Goal: Information Seeking & Learning: Learn about a topic

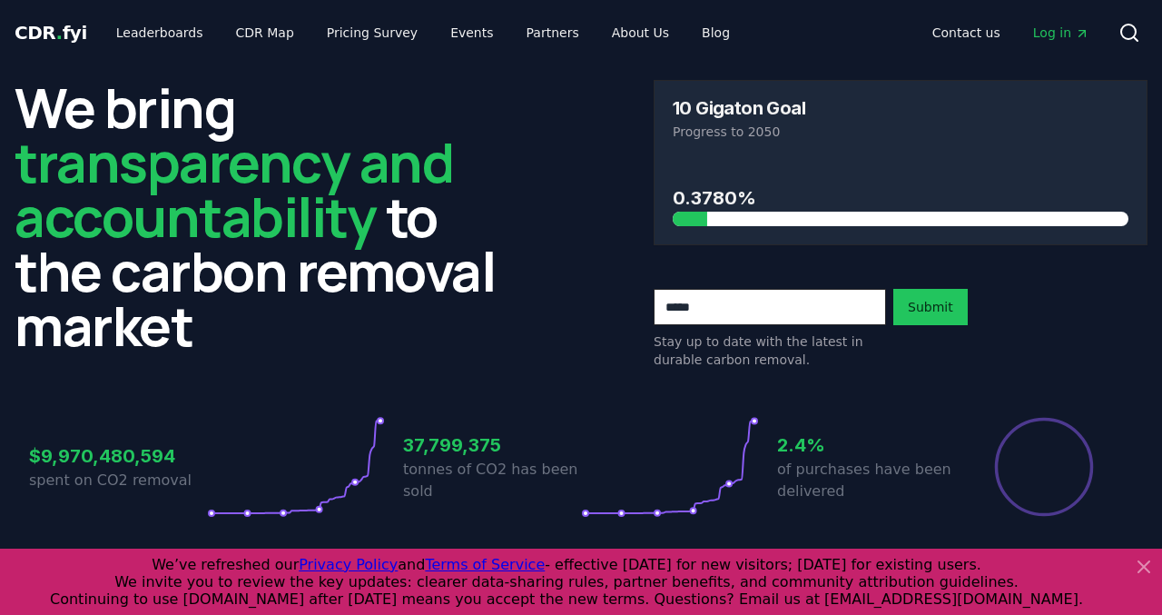
click at [1132, 35] on icon at bounding box center [1130, 33] width 22 height 22
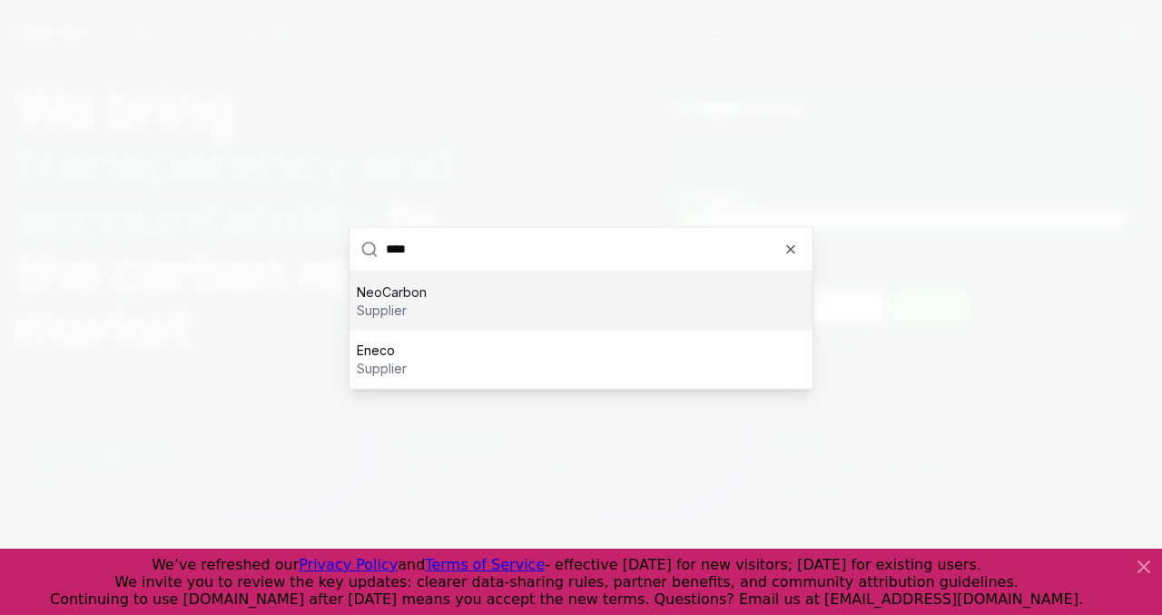
type input "****"
click at [633, 294] on div "NeoCarbon supplier" at bounding box center [581, 300] width 463 height 58
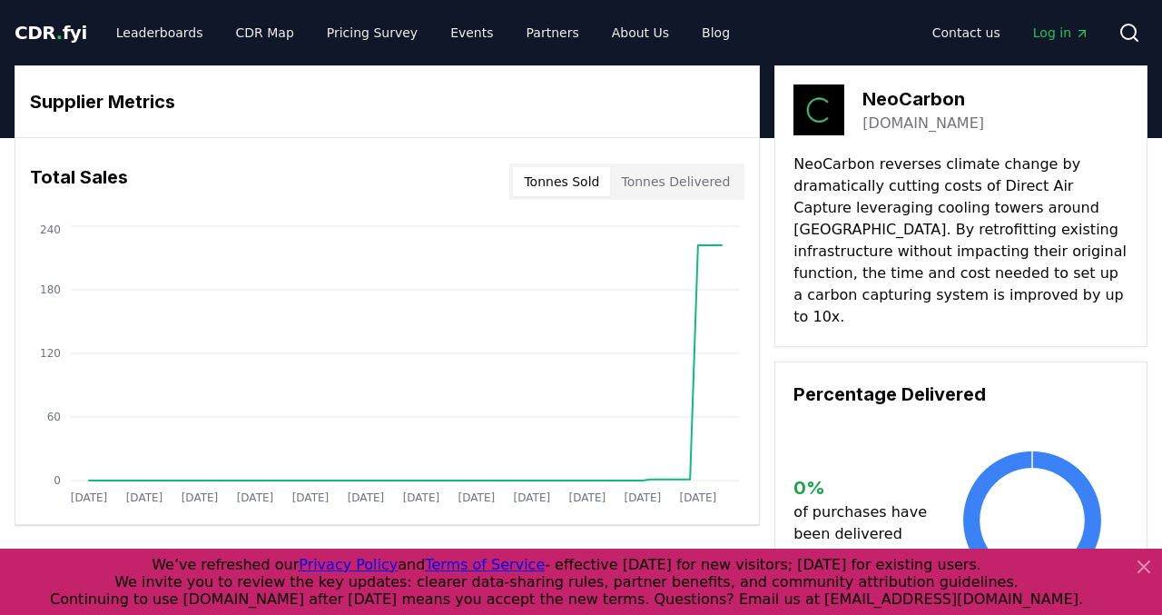
click at [685, 184] on button "Tonnes Delivered" at bounding box center [675, 181] width 131 height 29
click at [555, 181] on button "Tonnes Sold" at bounding box center [561, 181] width 97 height 29
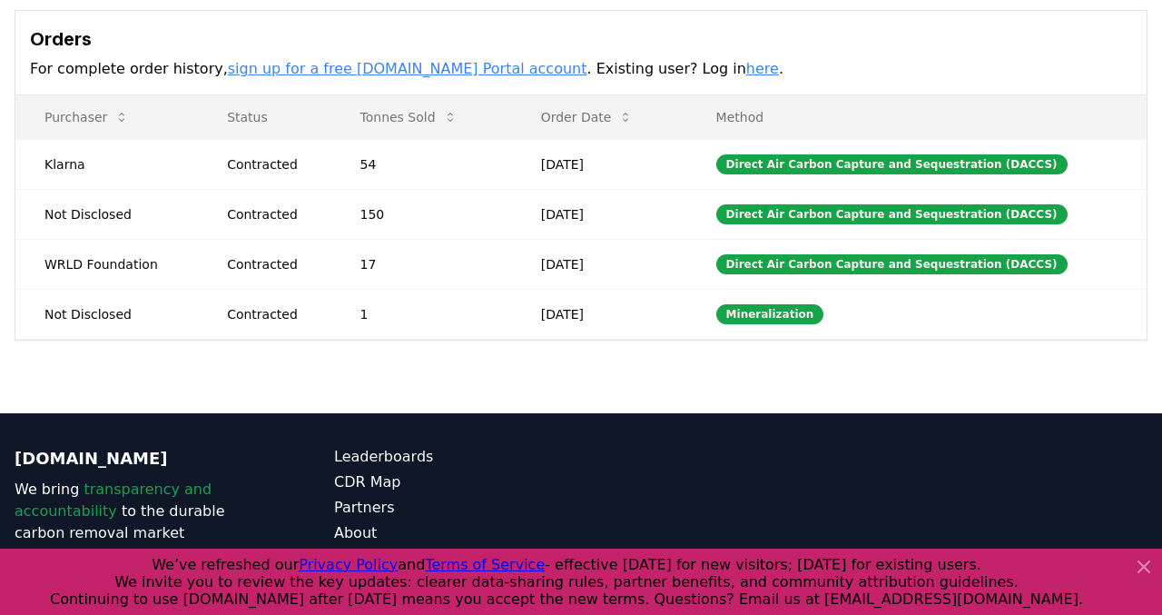
scroll to position [626, 0]
